Goal: Entertainment & Leisure: Consume media (video, audio)

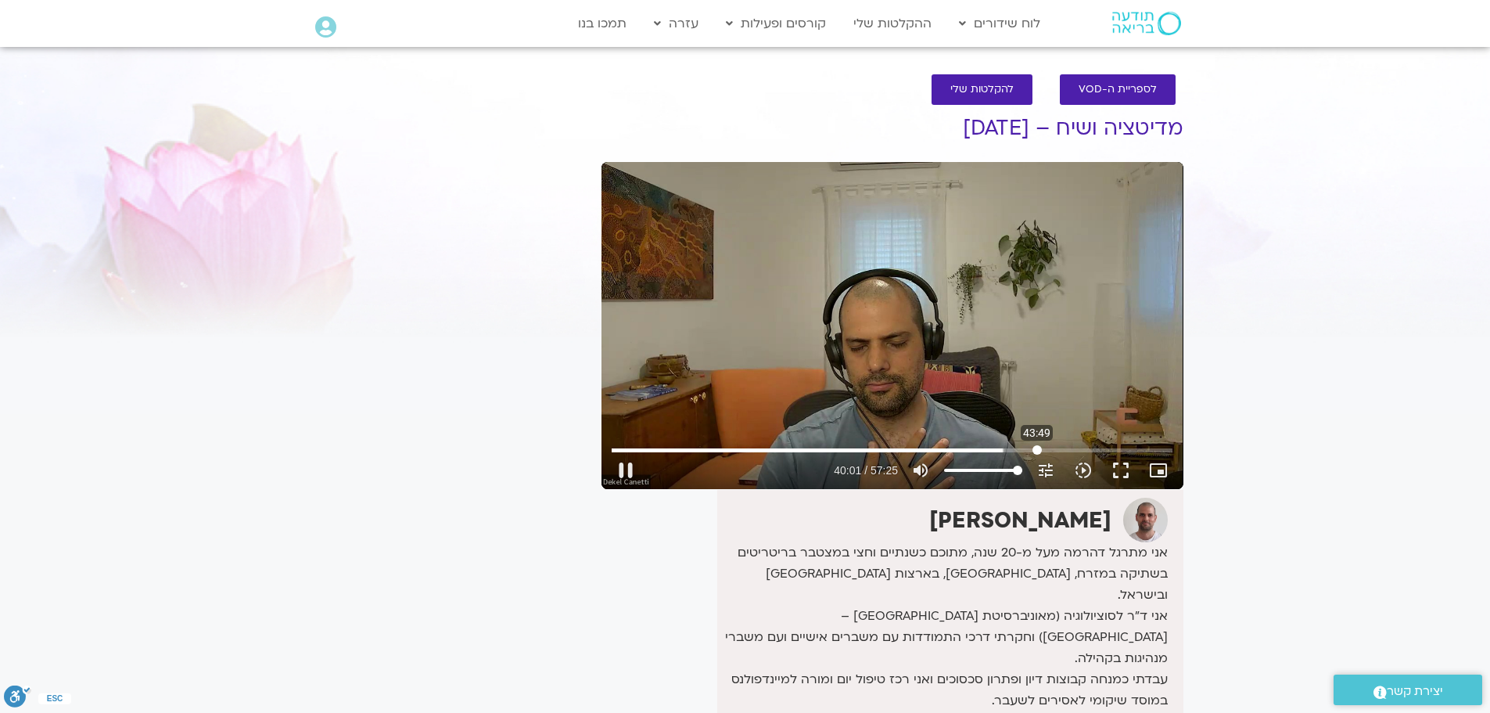
click at [1037, 448] on input "Seek" at bounding box center [892, 449] width 561 height 9
click at [1045, 450] on input "Seek" at bounding box center [892, 449] width 561 height 9
click at [1068, 451] on input "Seek" at bounding box center [892, 449] width 561 height 9
click at [1054, 447] on input "Seek" at bounding box center [892, 449] width 561 height 9
type input "3445.96"
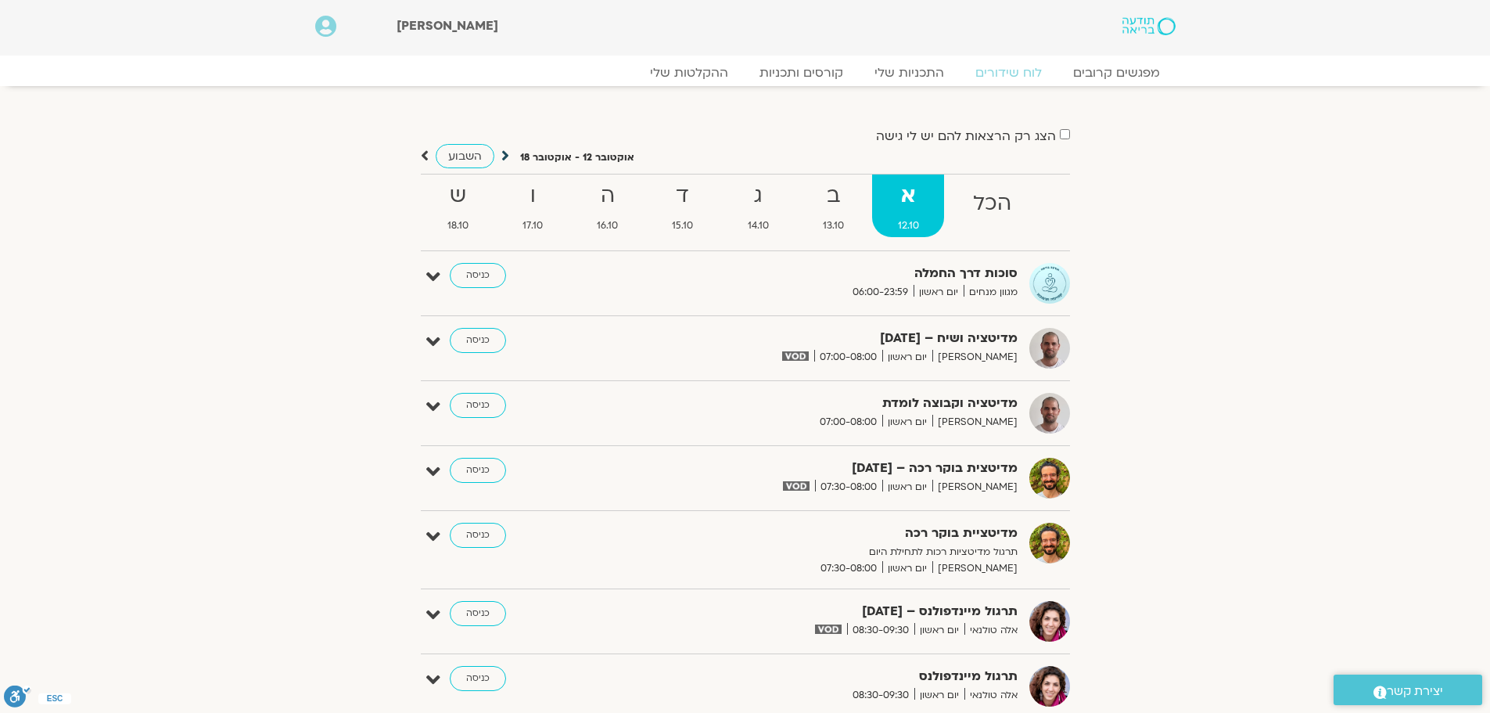
click at [503, 154] on icon at bounding box center [506, 156] width 8 height 16
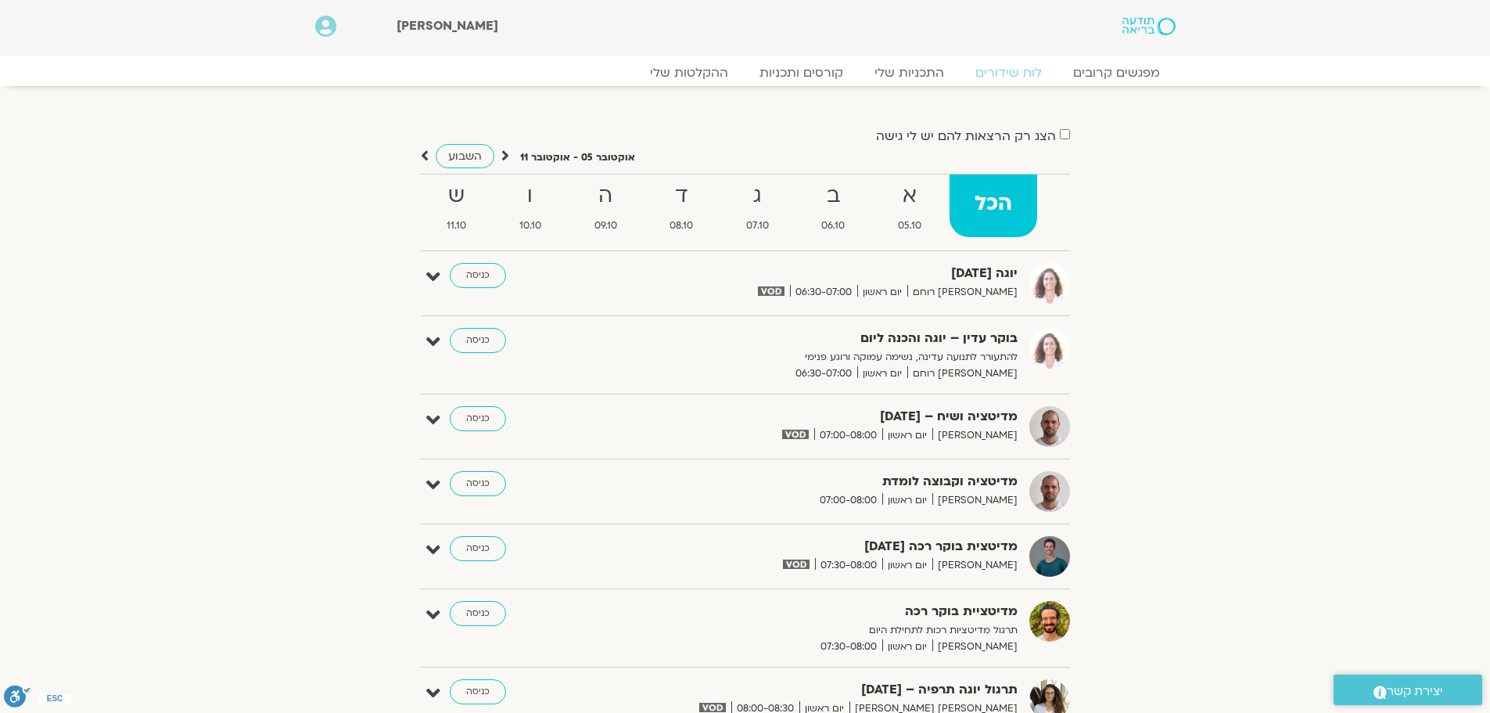
drag, startPoint x: 309, startPoint y: 347, endPoint x: 237, endPoint y: 332, distance: 73.5
click at [599, 197] on strong "ה" at bounding box center [606, 195] width 73 height 35
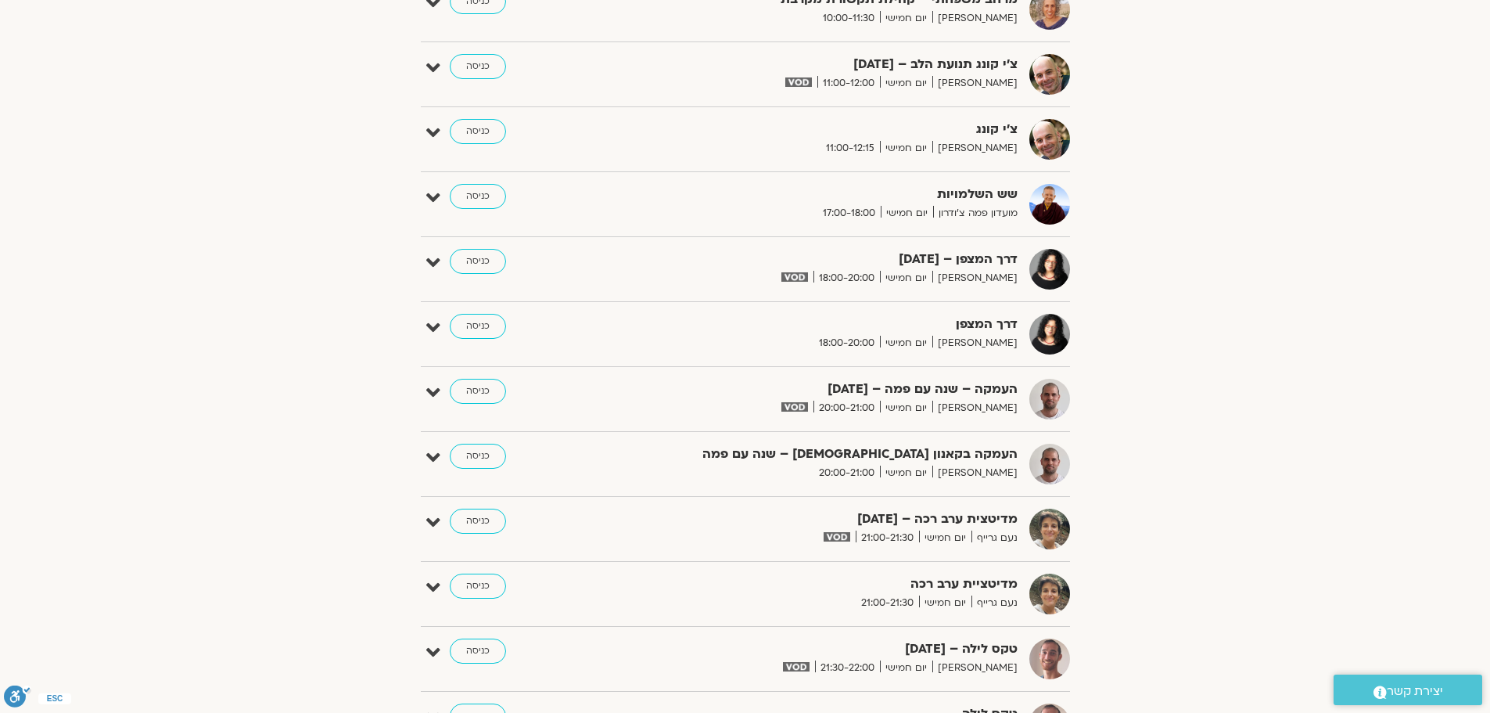
scroll to position [1330, 0]
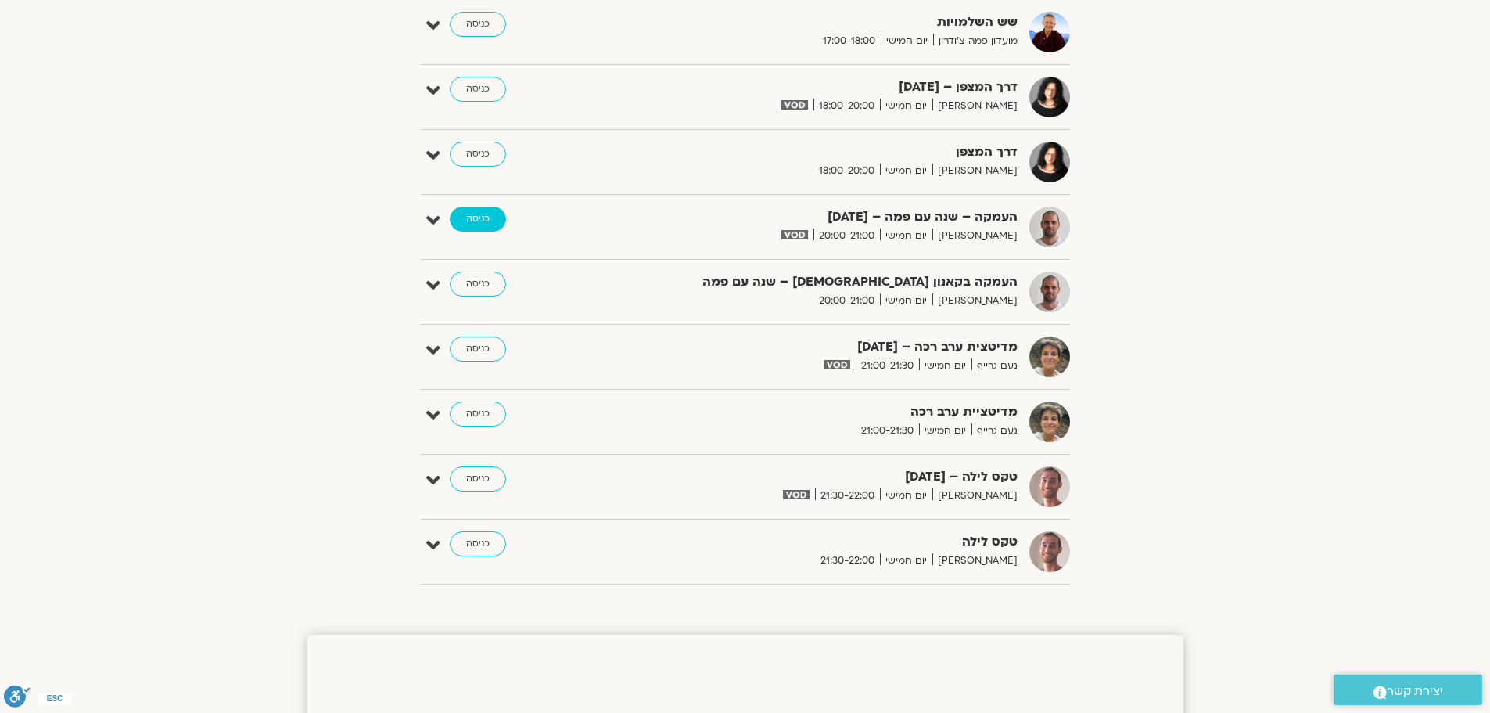
click at [480, 219] on link "כניסה" at bounding box center [478, 219] width 56 height 25
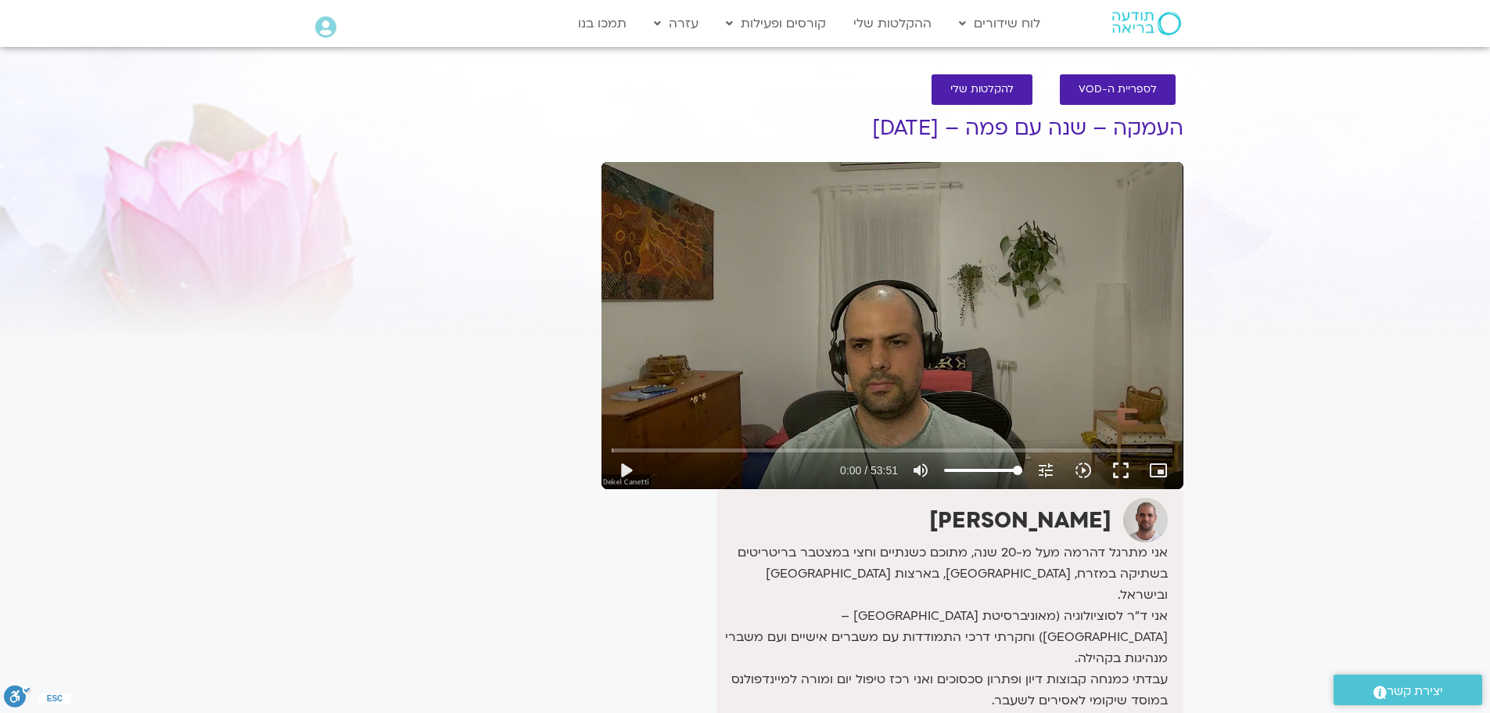
click at [368, 397] on div "It seems we can't find what you're looking for. It seems we can't find what you…" at bounding box center [447, 517] width 294 height 854
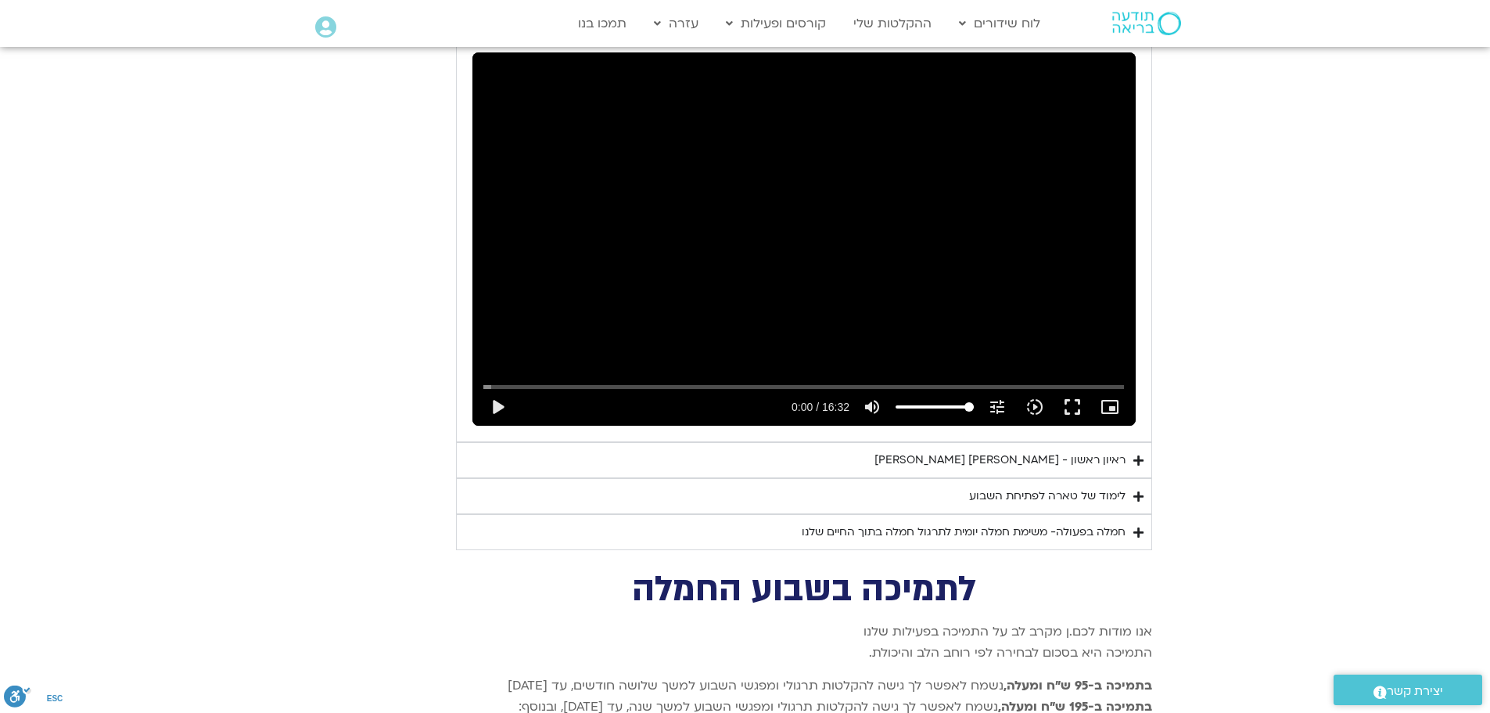
scroll to position [3599, 0]
